Goal: Transaction & Acquisition: Purchase product/service

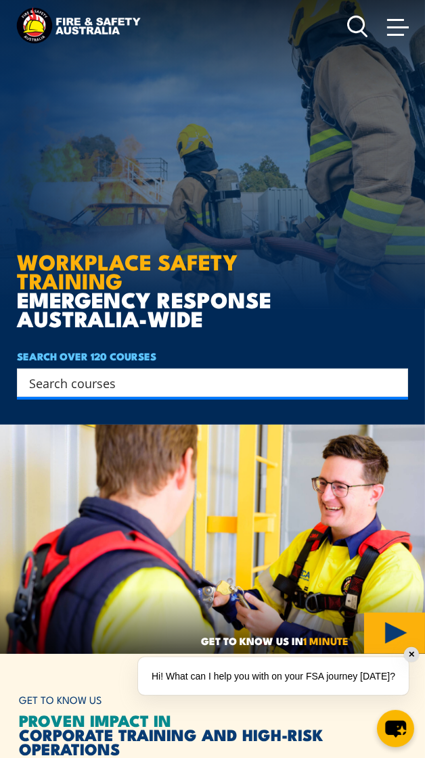
click at [394, 34] on span at bounding box center [395, 35] width 17 height 2
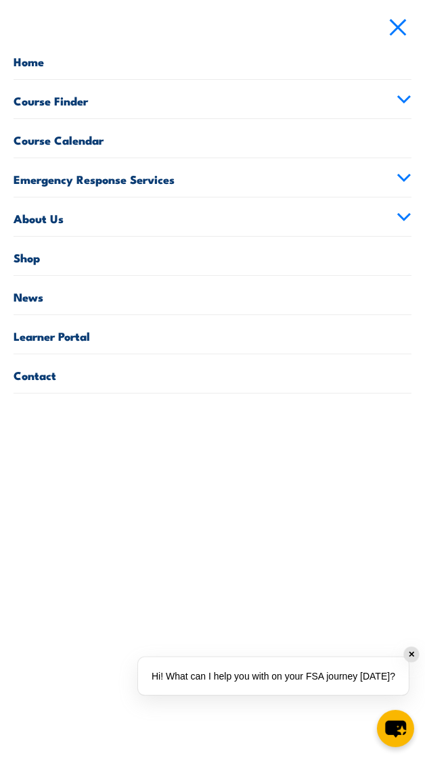
click at [28, 262] on link "Shop" at bounding box center [213, 256] width 398 height 39
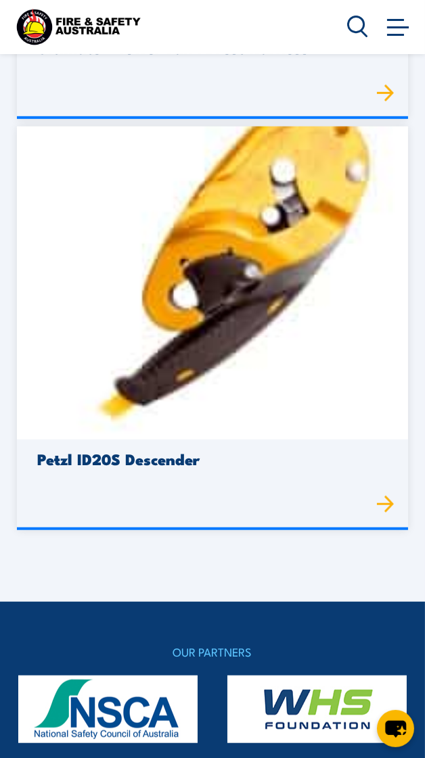
scroll to position [5282, 0]
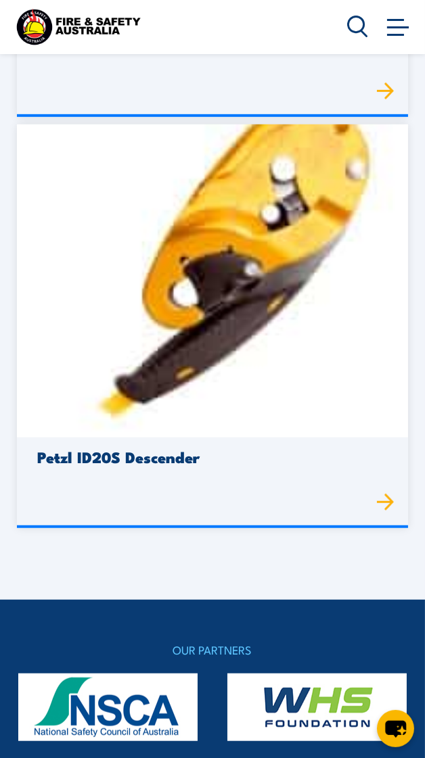
click at [382, 504] on img at bounding box center [386, 502] width 18 height 18
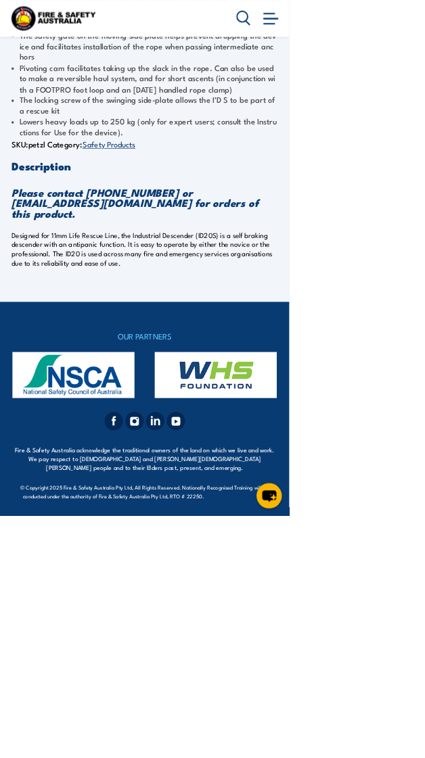
scroll to position [8315, 0]
